Goal: Information Seeking & Learning: Learn about a topic

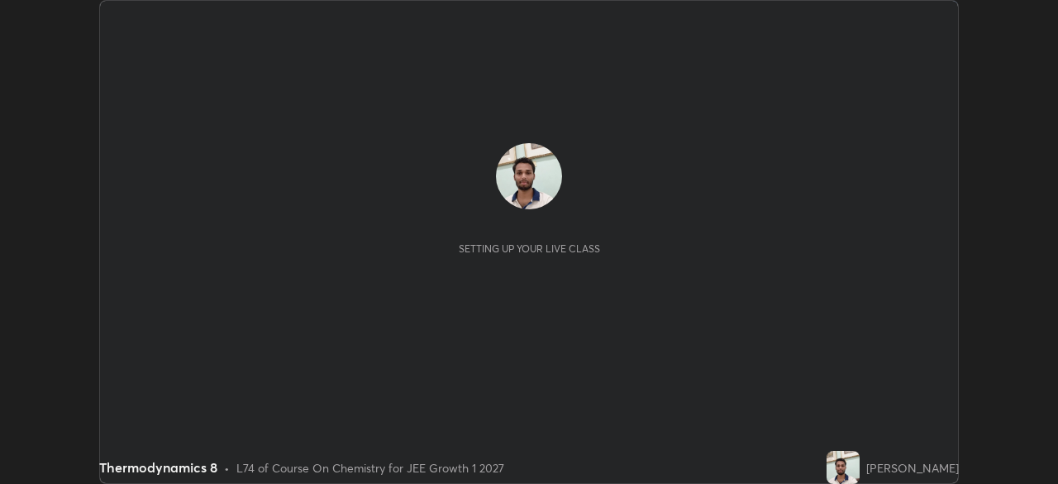
scroll to position [484, 1057]
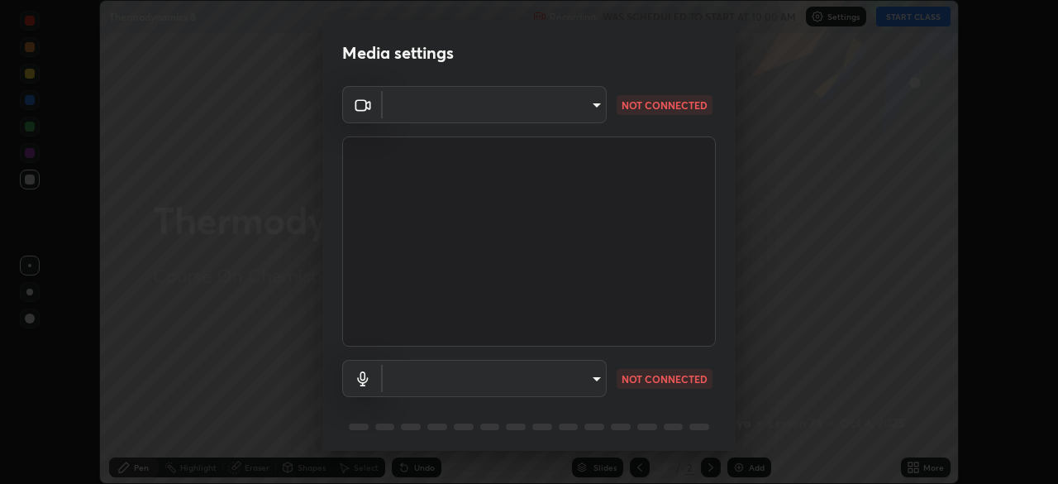
type input "e15fe1ebf70cde3bfcbeee335f8652014c7a9185cc29a01d69aea44f35fb34b8"
type input "default"
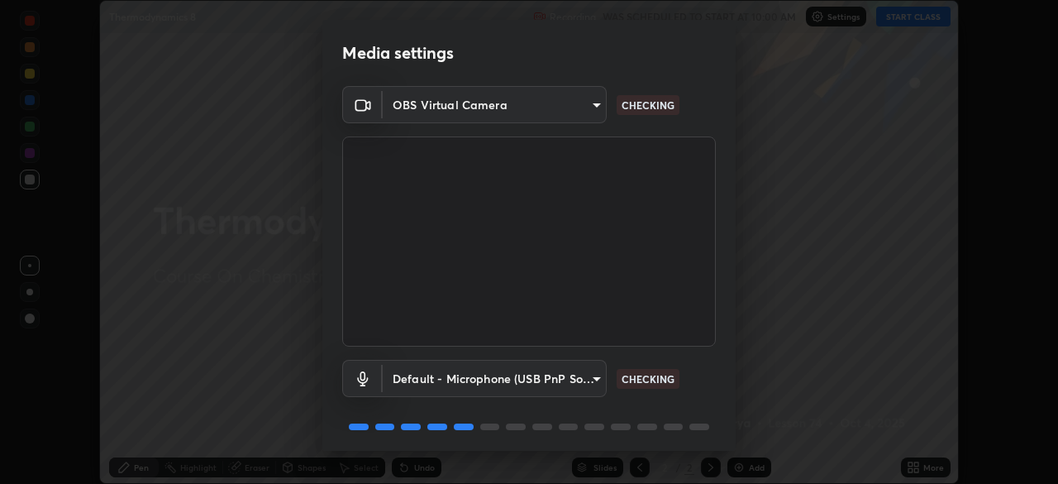
scroll to position [59, 0]
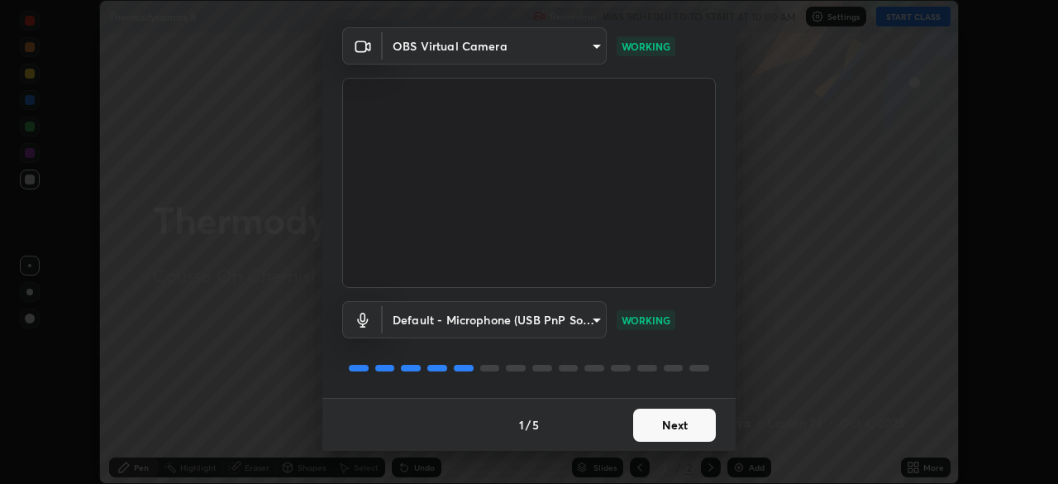
click at [673, 429] on button "Next" at bounding box center [674, 424] width 83 height 33
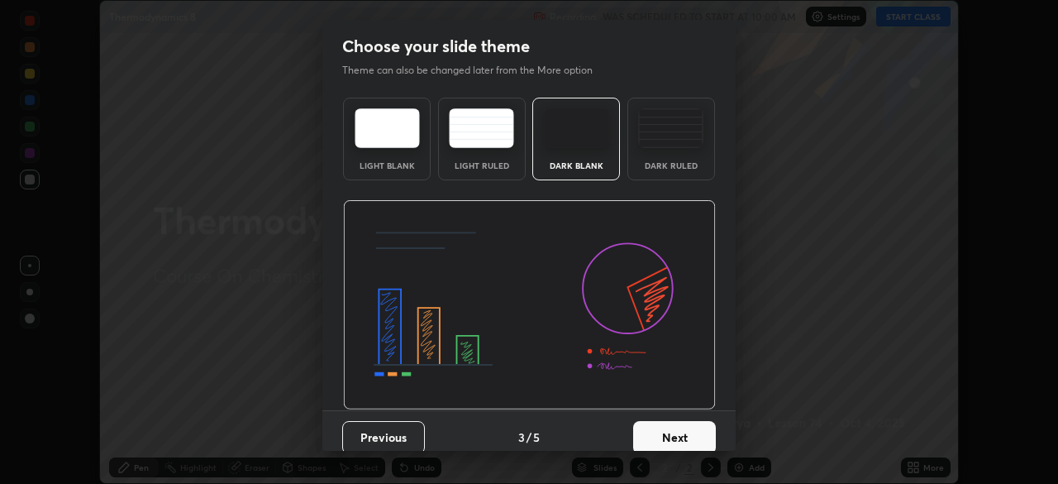
click at [677, 427] on button "Next" at bounding box center [674, 437] width 83 height 33
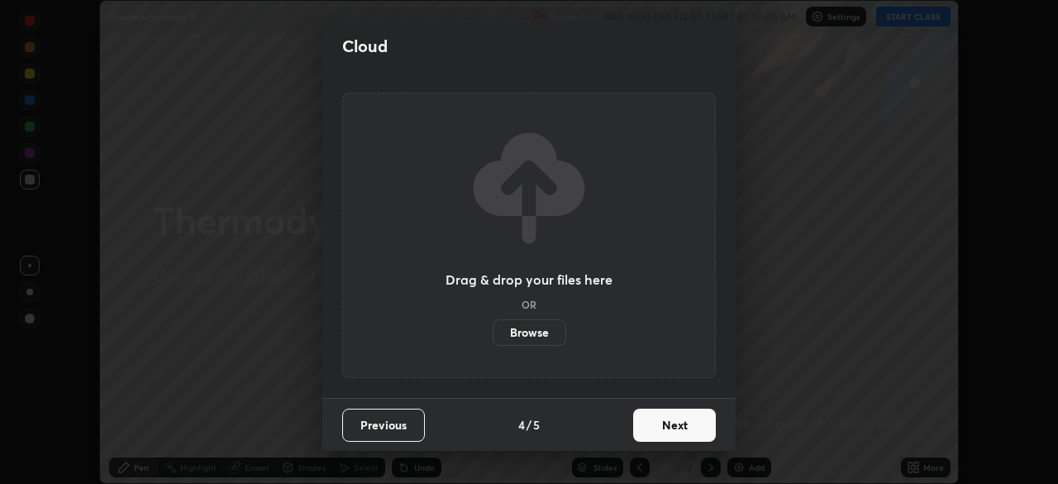
click at [677, 427] on button "Next" at bounding box center [674, 424] width 83 height 33
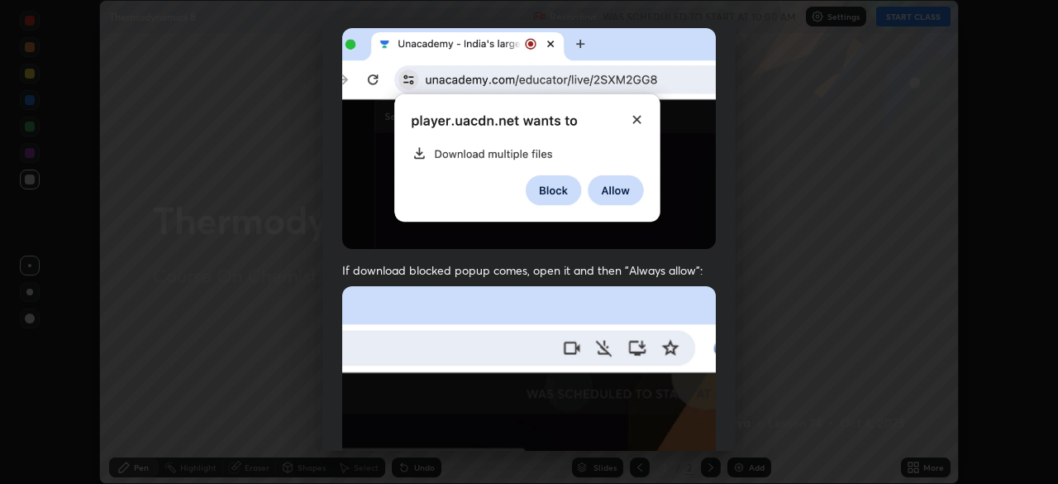
scroll to position [350, 0]
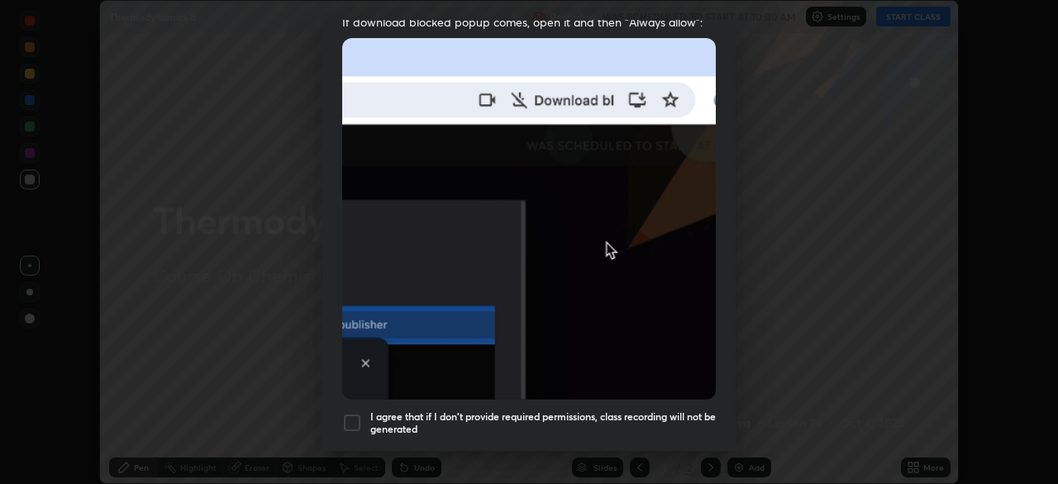
click at [352, 420] on div at bounding box center [352, 422] width 20 height 20
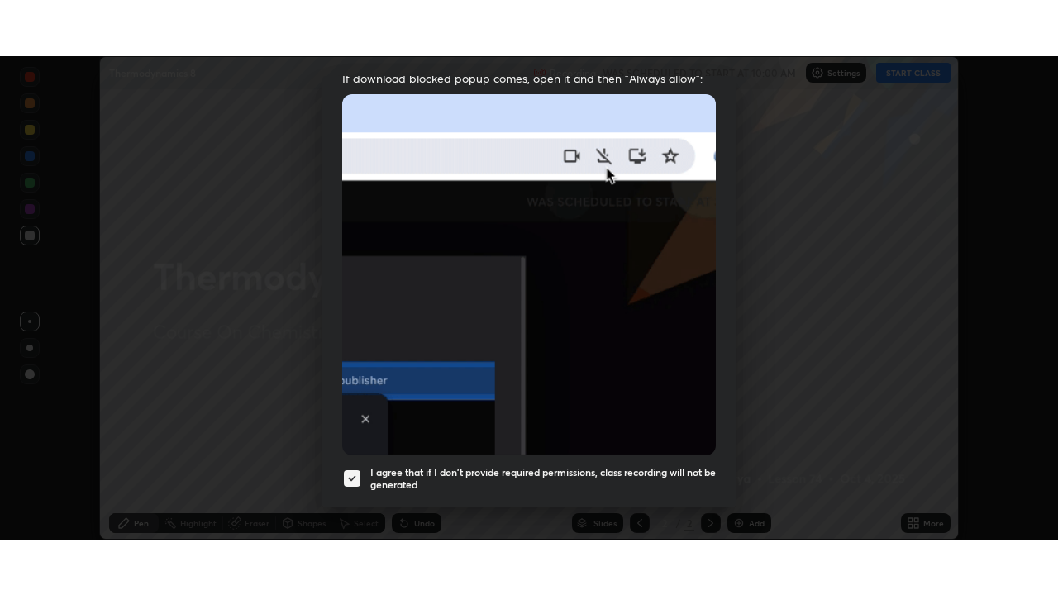
scroll to position [396, 0]
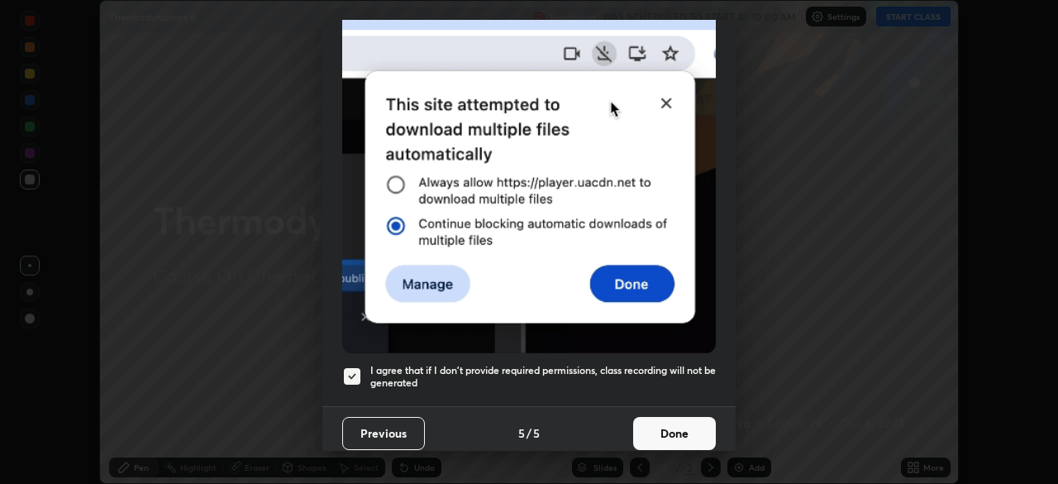
click at [695, 427] on button "Done" at bounding box center [674, 433] width 83 height 33
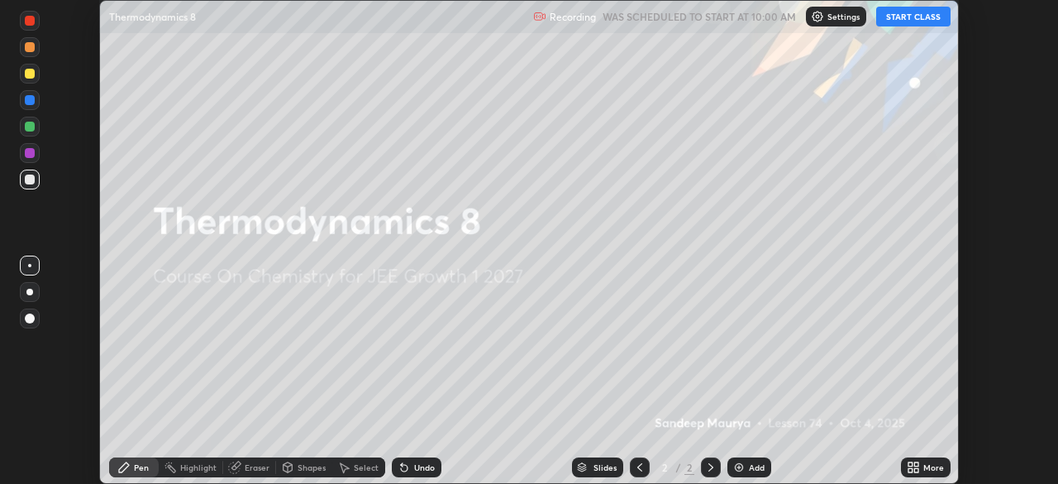
click at [910, 19] on button "START CLASS" at bounding box center [913, 17] width 74 height 20
click at [912, 468] on icon at bounding box center [910, 470] width 4 height 4
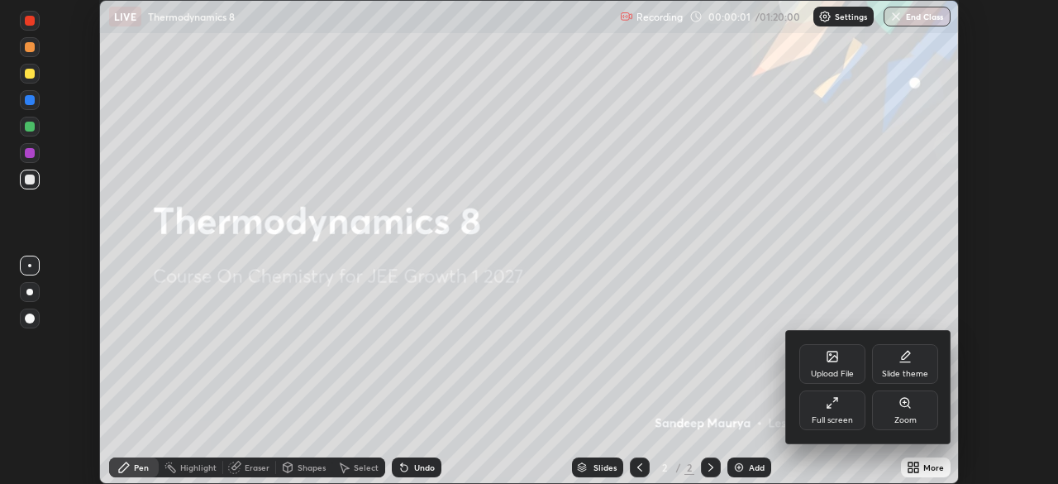
click at [828, 413] on div "Full screen" at bounding box center [832, 410] width 66 height 40
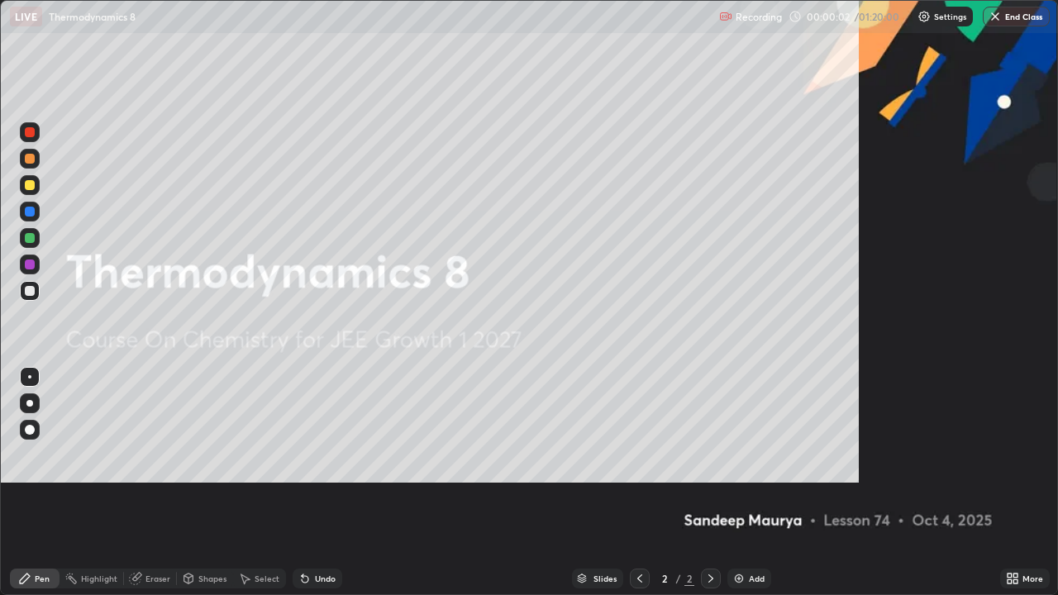
scroll to position [595, 1058]
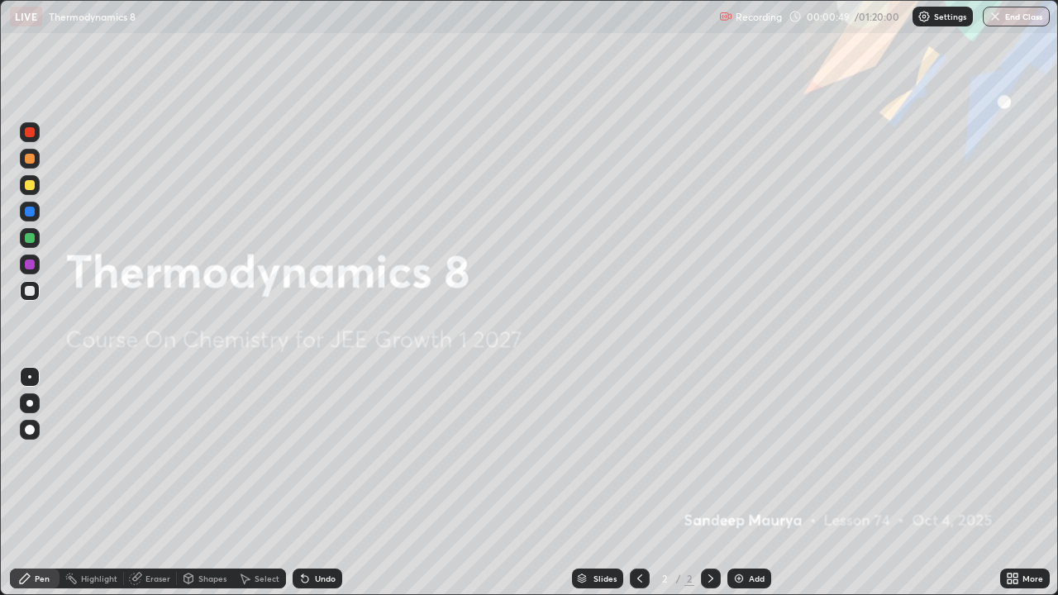
click at [742, 483] on img at bounding box center [738, 578] width 13 height 13
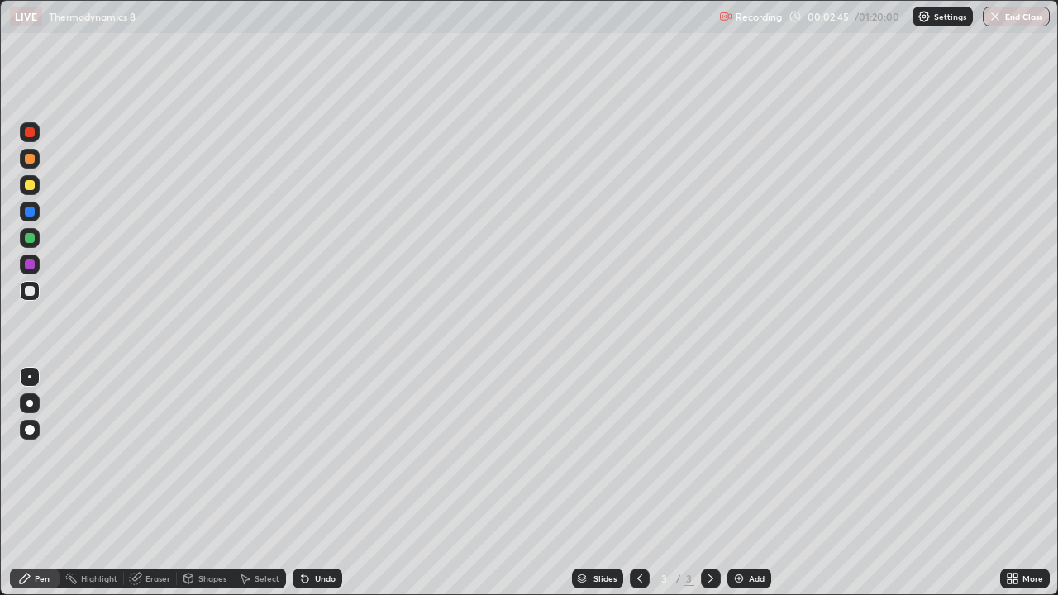
click at [33, 188] on div at bounding box center [30, 185] width 10 height 10
click at [317, 483] on div "Undo" at bounding box center [318, 579] width 50 height 20
click at [315, 483] on div "Undo" at bounding box center [325, 579] width 21 height 8
click at [310, 483] on div "Undo" at bounding box center [318, 579] width 50 height 20
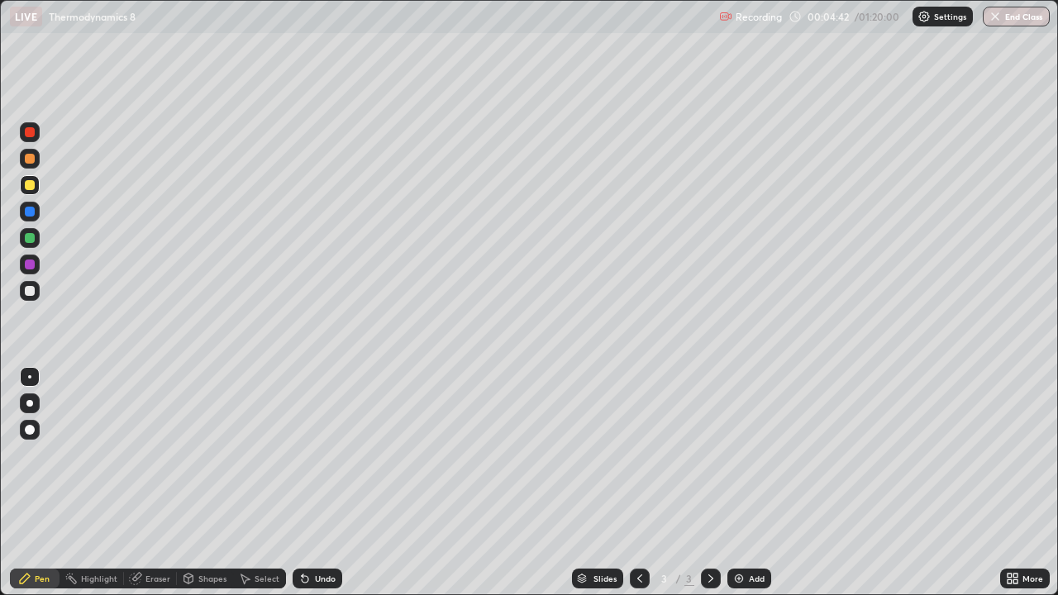
click at [303, 483] on icon at bounding box center [305, 579] width 7 height 7
click at [899, 483] on div "Slides 3 / 3 Add" at bounding box center [671, 578] width 658 height 33
click at [743, 483] on img at bounding box center [738, 578] width 13 height 13
click at [326, 483] on div "Undo" at bounding box center [325, 579] width 21 height 8
click at [32, 291] on div at bounding box center [30, 291] width 10 height 10
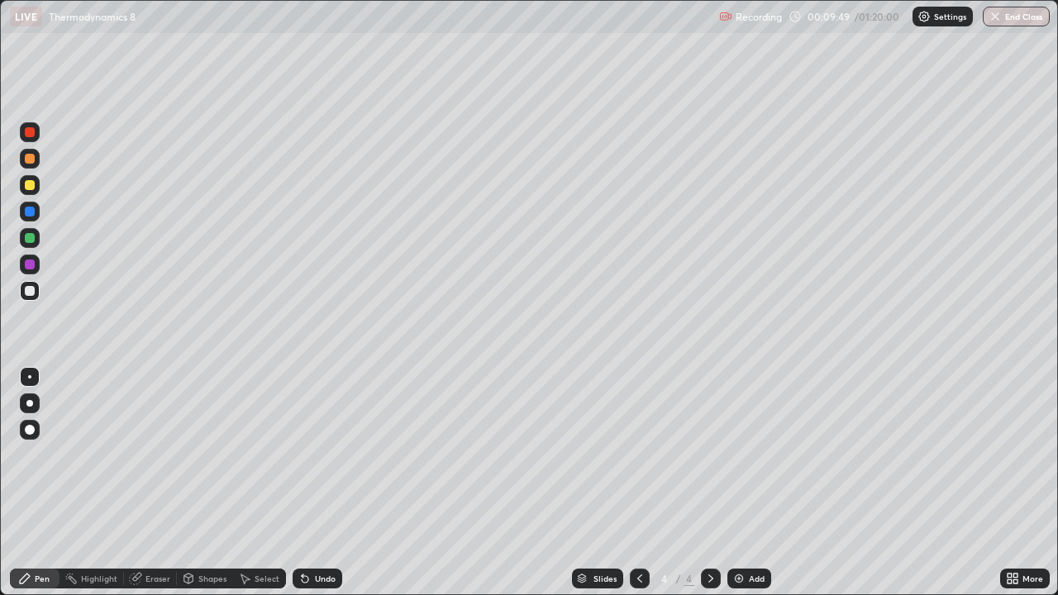
click at [741, 483] on img at bounding box center [738, 578] width 13 height 13
click at [315, 483] on div "Undo" at bounding box center [325, 579] width 21 height 8
click at [32, 234] on div at bounding box center [30, 238] width 10 height 10
click at [631, 483] on div at bounding box center [640, 579] width 20 height 20
click at [637, 483] on icon at bounding box center [639, 579] width 5 height 8
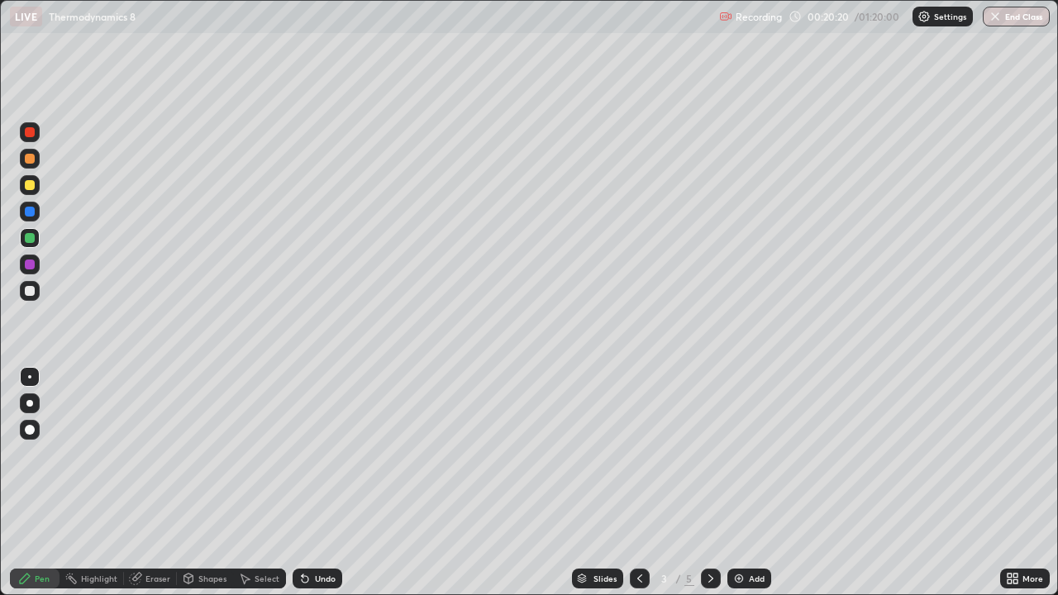
click at [707, 483] on div at bounding box center [711, 579] width 20 height 20
click at [14, 483] on div "Pen" at bounding box center [35, 579] width 50 height 20
click at [701, 483] on div at bounding box center [711, 579] width 20 height 20
click at [729, 483] on div "Add" at bounding box center [749, 579] width 44 height 20
click at [309, 483] on div "Undo" at bounding box center [318, 579] width 50 height 20
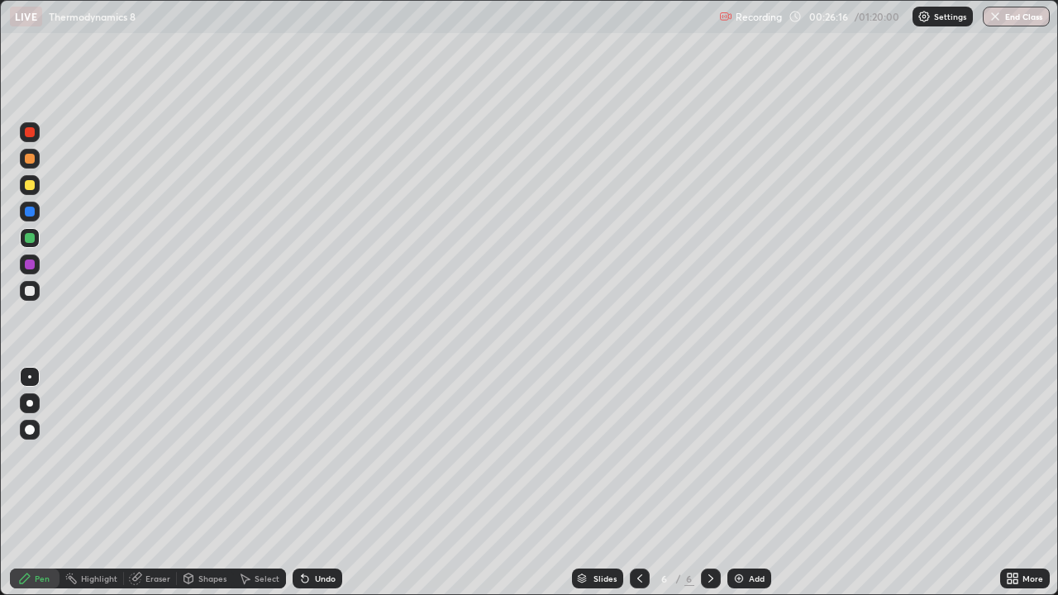
click at [310, 483] on div "Undo" at bounding box center [318, 579] width 50 height 20
click at [31, 184] on div at bounding box center [30, 185] width 10 height 10
click at [316, 483] on div "Undo" at bounding box center [318, 579] width 50 height 20
click at [317, 483] on div "Undo" at bounding box center [325, 579] width 21 height 8
click at [312, 483] on div "Undo" at bounding box center [318, 579] width 50 height 20
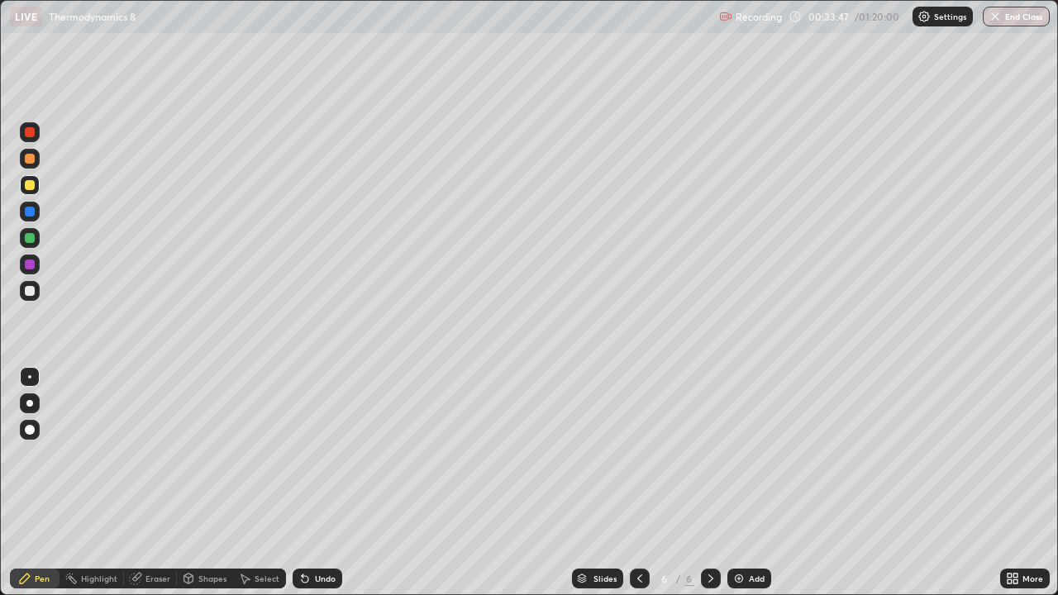
click at [21, 483] on div "Pen" at bounding box center [35, 579] width 50 height 20
click at [733, 483] on img at bounding box center [738, 578] width 13 height 13
click at [36, 237] on div at bounding box center [30, 238] width 20 height 20
click at [31, 291] on div at bounding box center [30, 291] width 10 height 10
click at [638, 483] on icon at bounding box center [639, 578] width 13 height 13
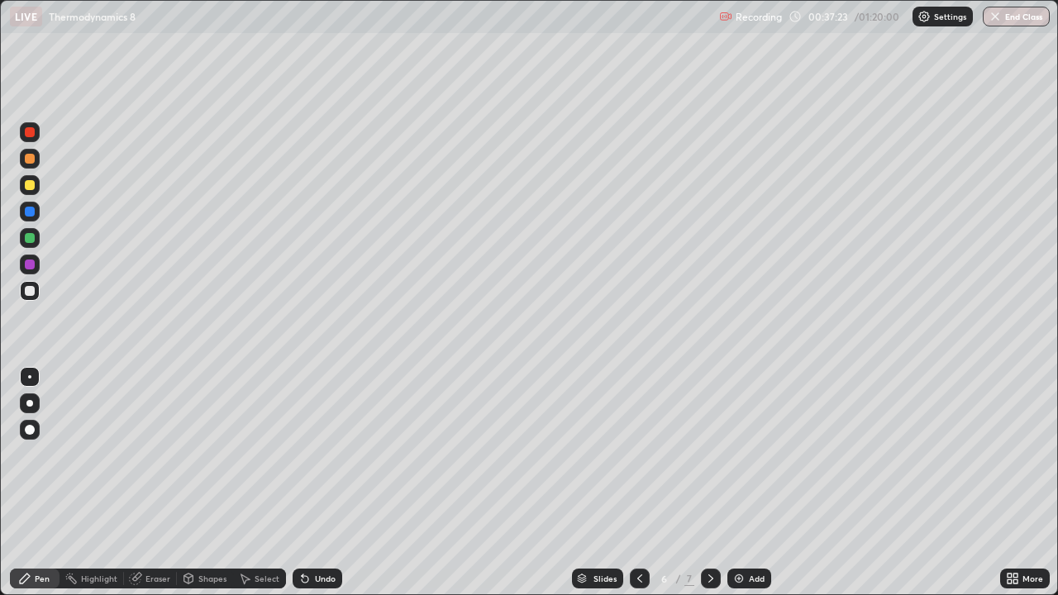
click at [709, 483] on icon at bounding box center [710, 578] width 13 height 13
click at [30, 236] on div at bounding box center [30, 238] width 10 height 10
click at [742, 483] on img at bounding box center [738, 578] width 13 height 13
click at [638, 483] on icon at bounding box center [639, 578] width 13 height 13
click at [708, 483] on icon at bounding box center [710, 578] width 13 height 13
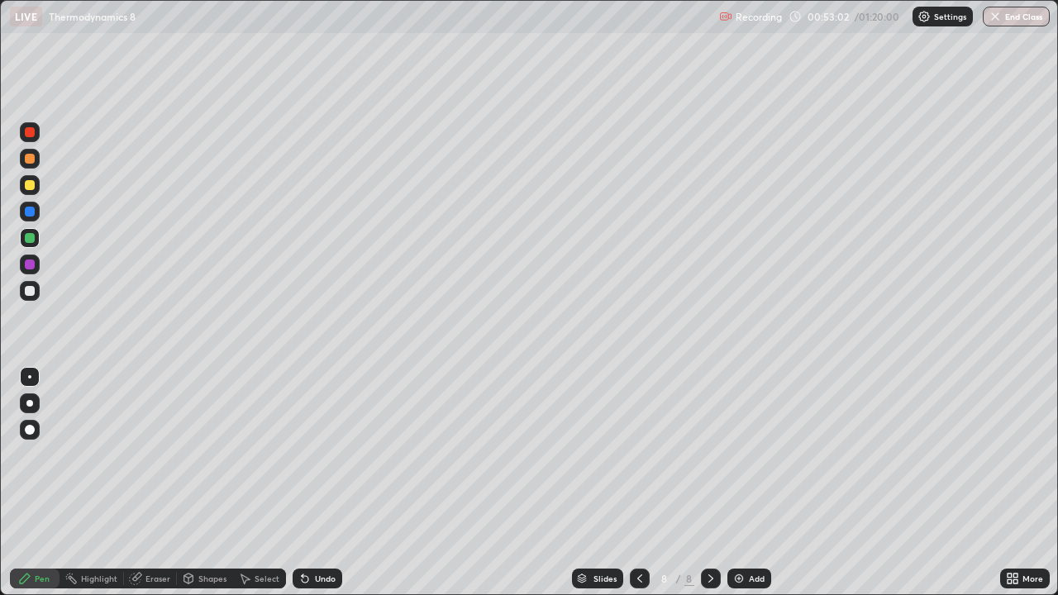
click at [315, 483] on div "Undo" at bounding box center [325, 579] width 21 height 8
click at [33, 189] on div at bounding box center [30, 185] width 20 height 20
click at [743, 483] on img at bounding box center [738, 578] width 13 height 13
click at [33, 235] on div at bounding box center [30, 238] width 10 height 10
click at [311, 483] on div "Undo" at bounding box center [318, 579] width 50 height 20
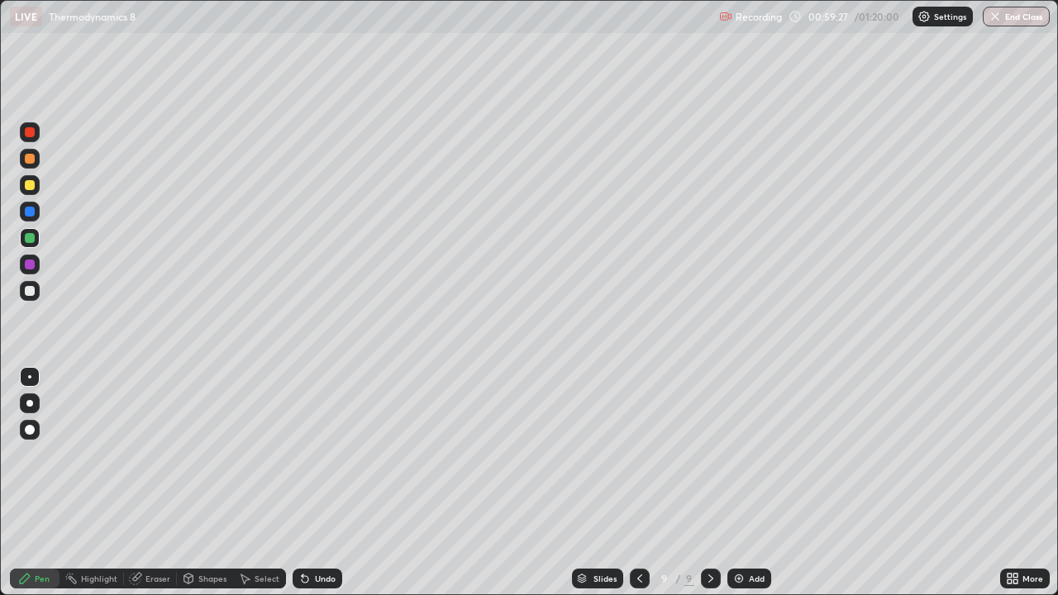
click at [308, 483] on icon at bounding box center [304, 578] width 13 height 13
click at [303, 483] on icon at bounding box center [305, 579] width 7 height 7
click at [735, 483] on img at bounding box center [738, 578] width 13 height 13
click at [641, 483] on icon at bounding box center [638, 578] width 13 height 13
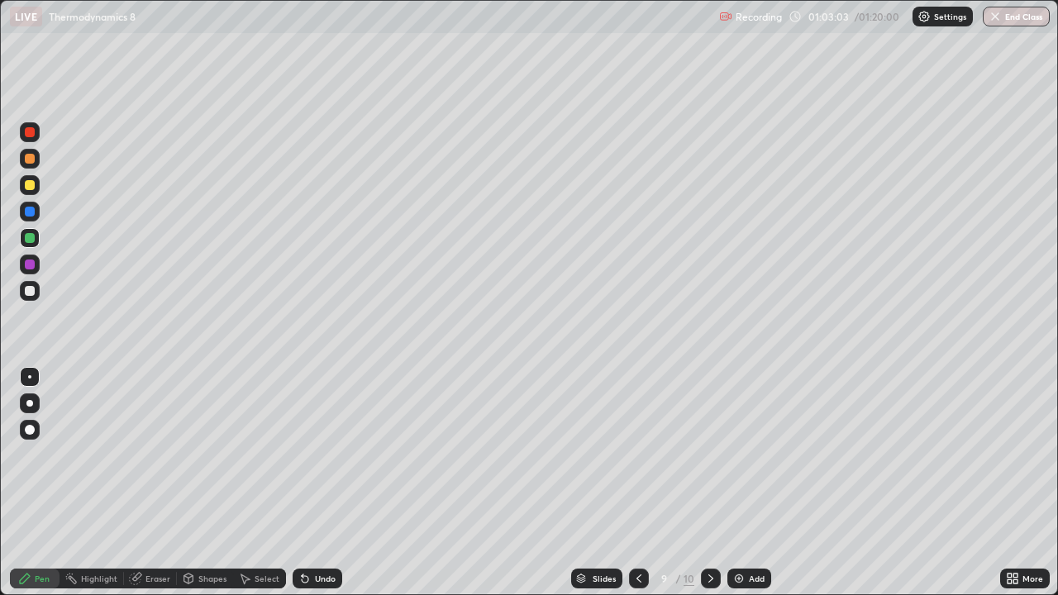
click at [709, 483] on icon at bounding box center [710, 578] width 13 height 13
click at [629, 483] on div at bounding box center [639, 579] width 20 height 20
click at [690, 483] on div "10" at bounding box center [689, 578] width 11 height 15
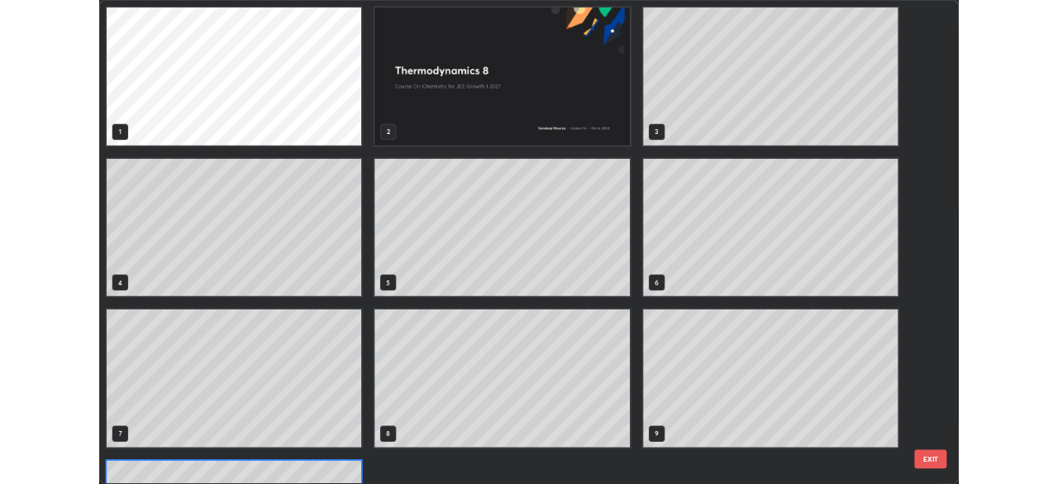
scroll to position [149, 0]
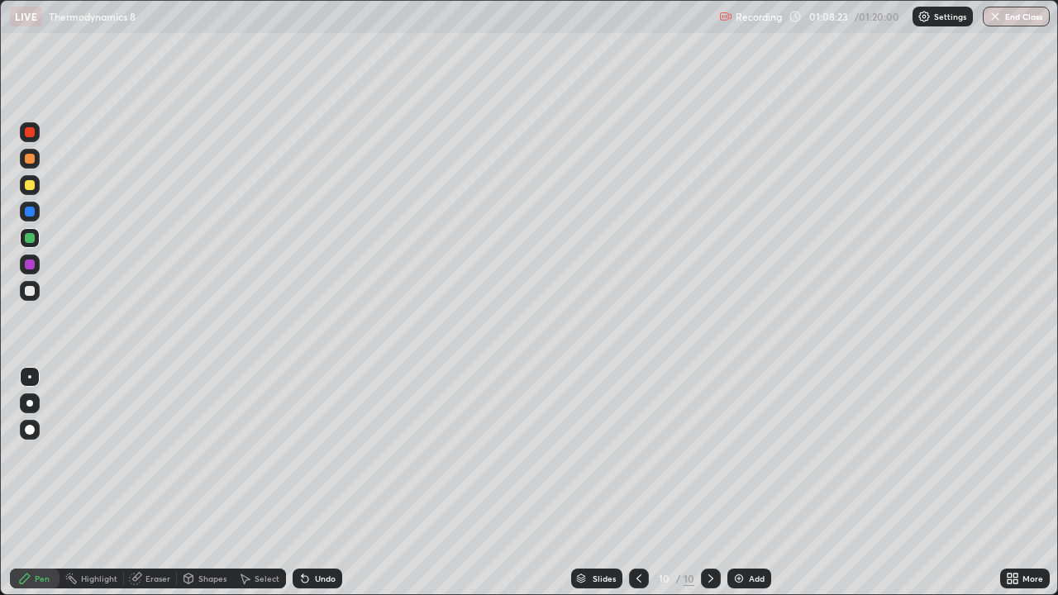
click at [745, 483] on div "Add" at bounding box center [749, 579] width 44 height 20
click at [36, 158] on div at bounding box center [30, 159] width 20 height 20
click at [29, 184] on div at bounding box center [30, 185] width 10 height 10
click at [317, 483] on div "Undo" at bounding box center [325, 579] width 21 height 8
click at [636, 483] on icon at bounding box center [639, 578] width 13 height 13
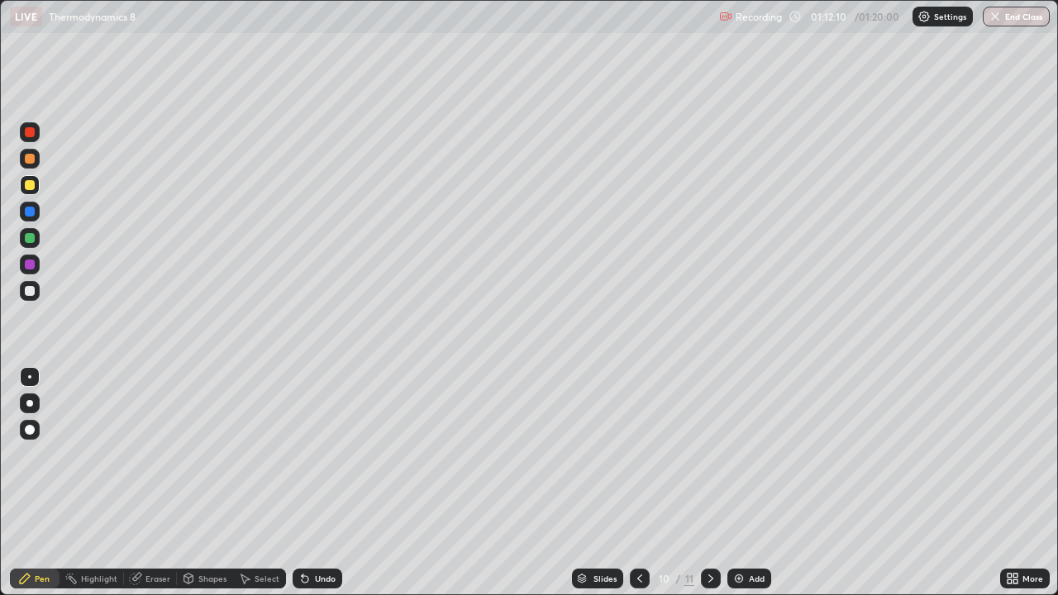
click at [708, 483] on div at bounding box center [711, 579] width 20 height 20
click at [1000, 16] on img "button" at bounding box center [995, 16] width 13 height 13
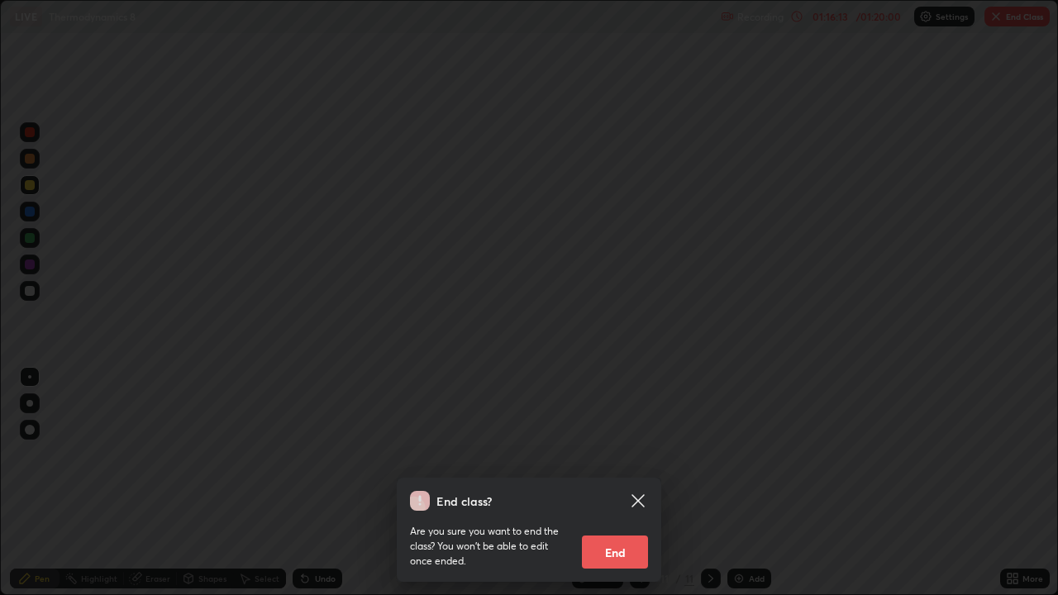
click at [618, 483] on button "End" at bounding box center [615, 552] width 66 height 33
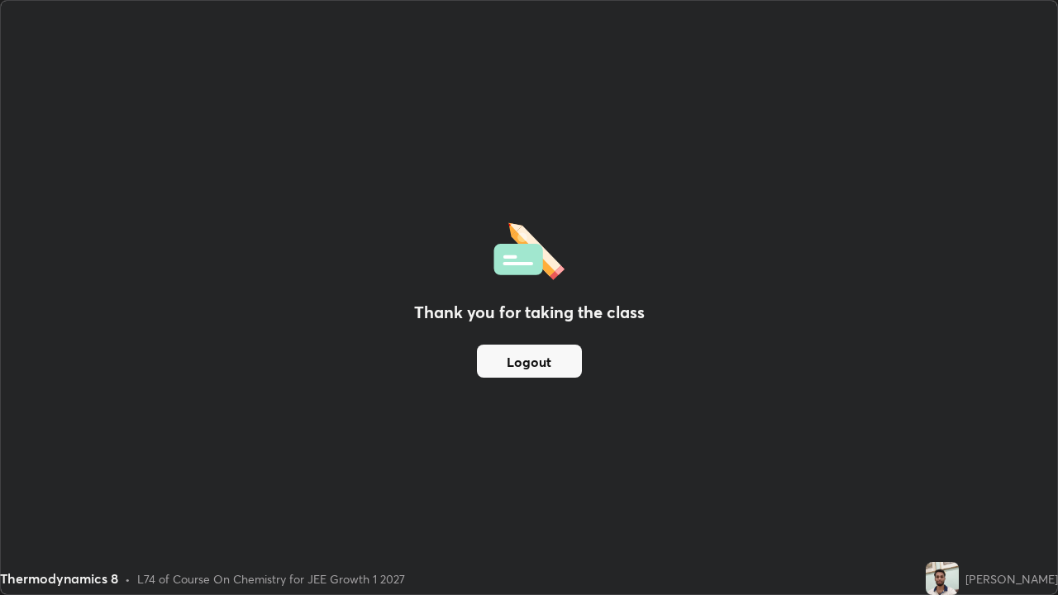
click at [705, 390] on div "Thank you for taking the class Logout" at bounding box center [529, 298] width 1056 height 594
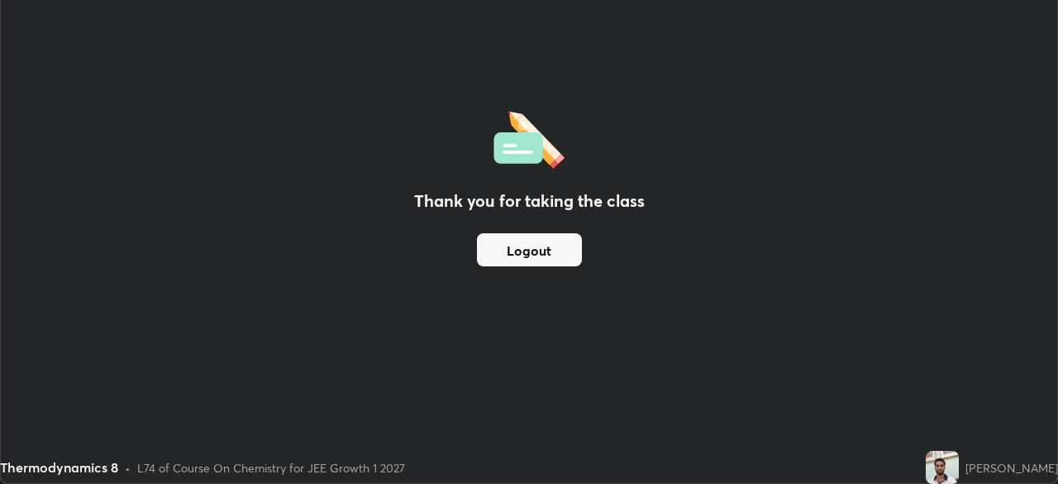
scroll to position [82181, 81606]
